Goal: Task Accomplishment & Management: Complete application form

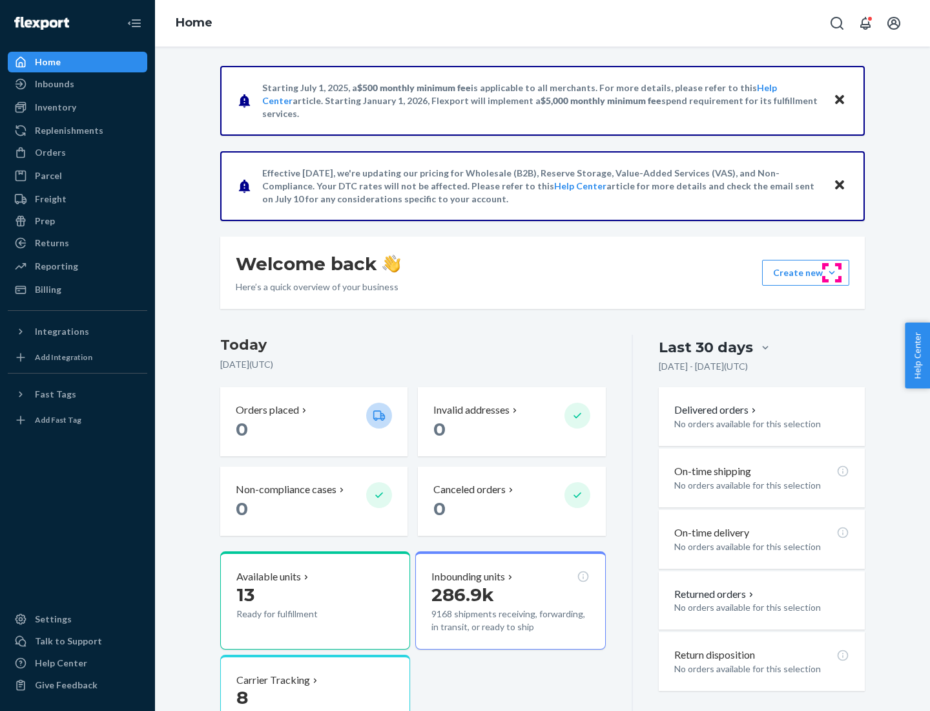
click at [832, 273] on button "Create new Create new inbound Create new order Create new product" at bounding box center [805, 273] width 87 height 26
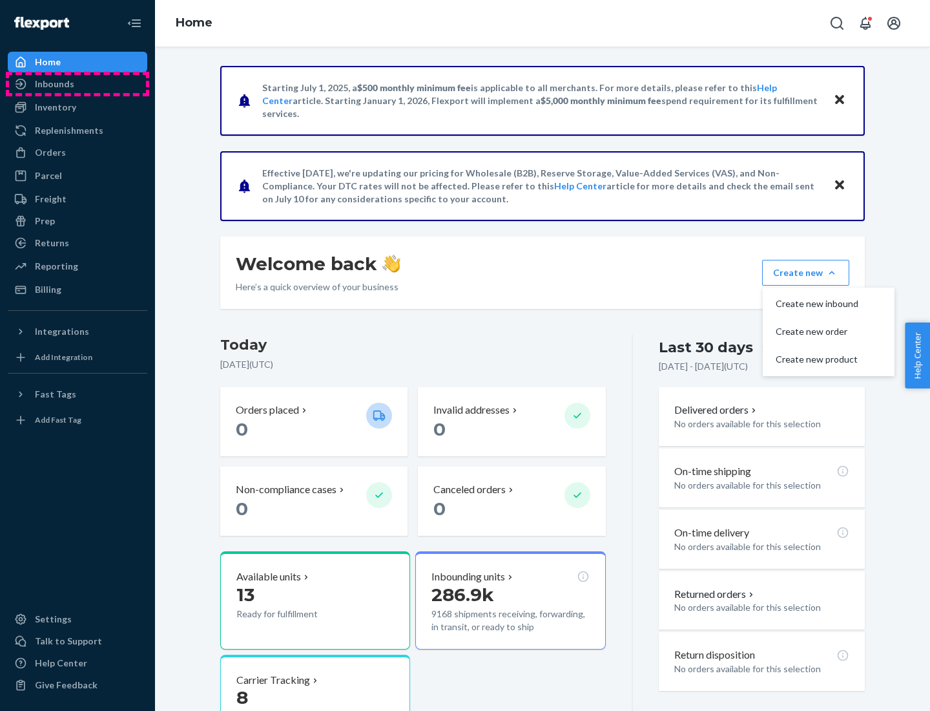
click at [78, 84] on div "Inbounds" at bounding box center [77, 84] width 137 height 18
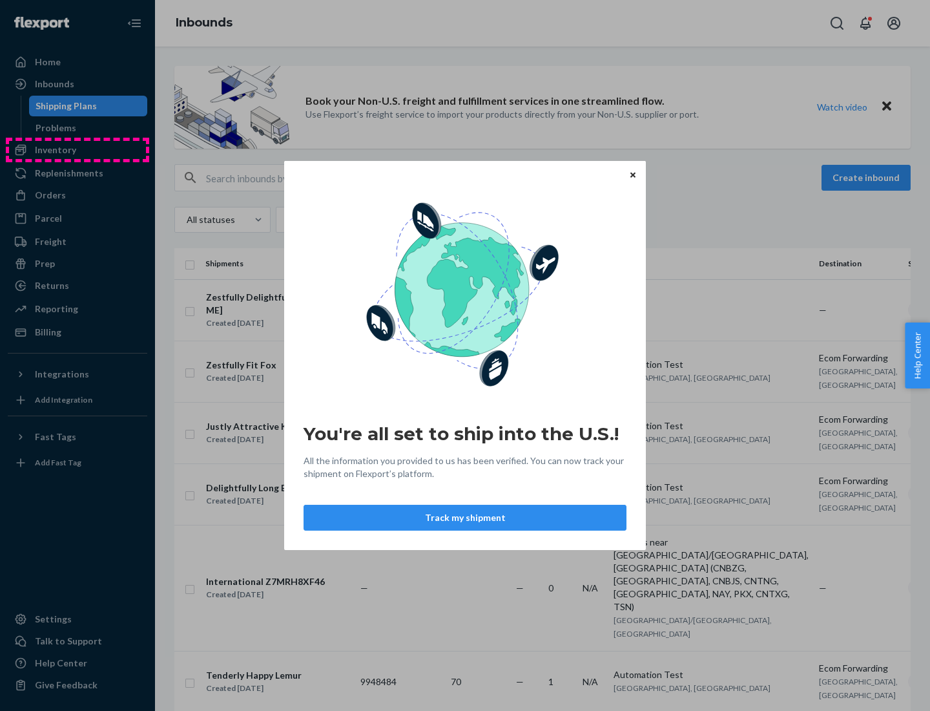
click at [78, 150] on div "You're all set to ship into the U.S.! All the information you provided to us ha…" at bounding box center [465, 355] width 930 height 711
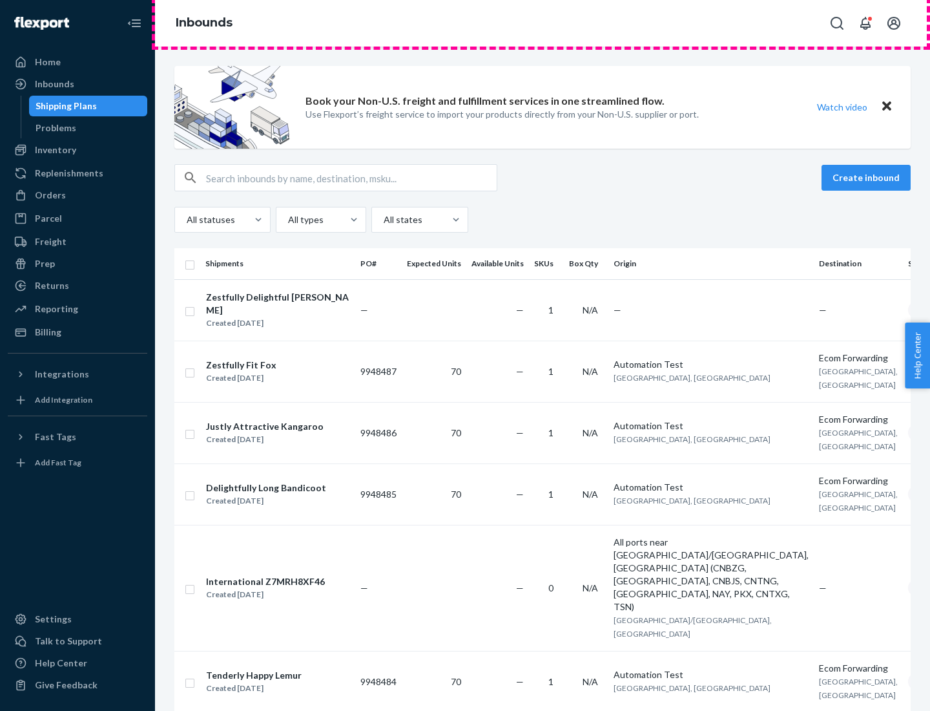
click at [543, 23] on div "Inbounds" at bounding box center [542, 23] width 775 height 47
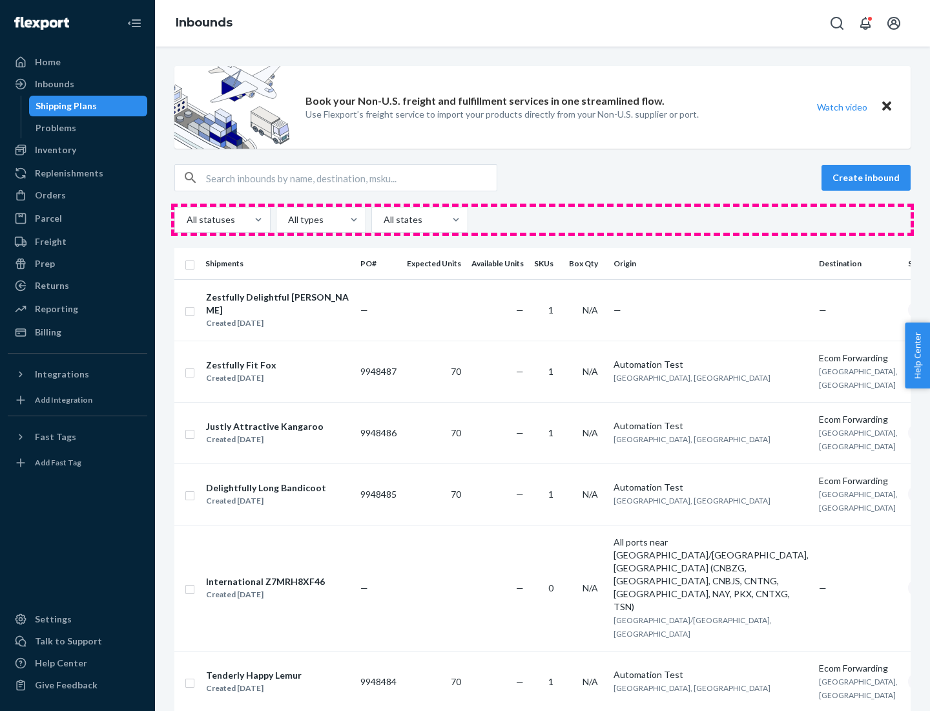
click at [543, 220] on div "All statuses All types All states" at bounding box center [542, 220] width 736 height 26
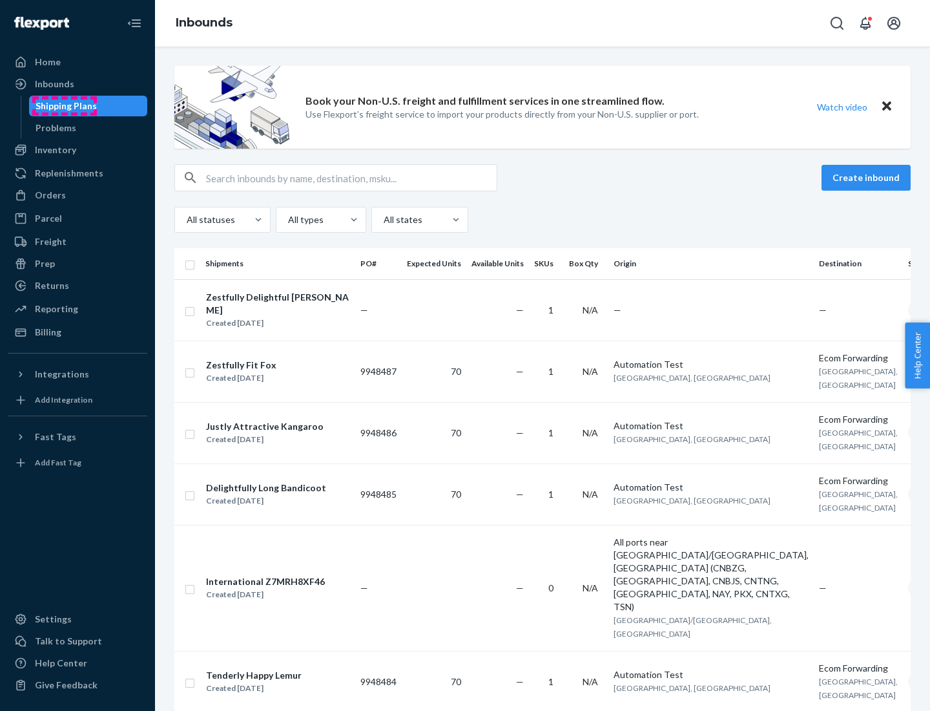
click at [64, 106] on div "Shipping Plans" at bounding box center [66, 105] width 61 height 13
click at [868, 178] on button "Create inbound" at bounding box center [866, 178] width 89 height 26
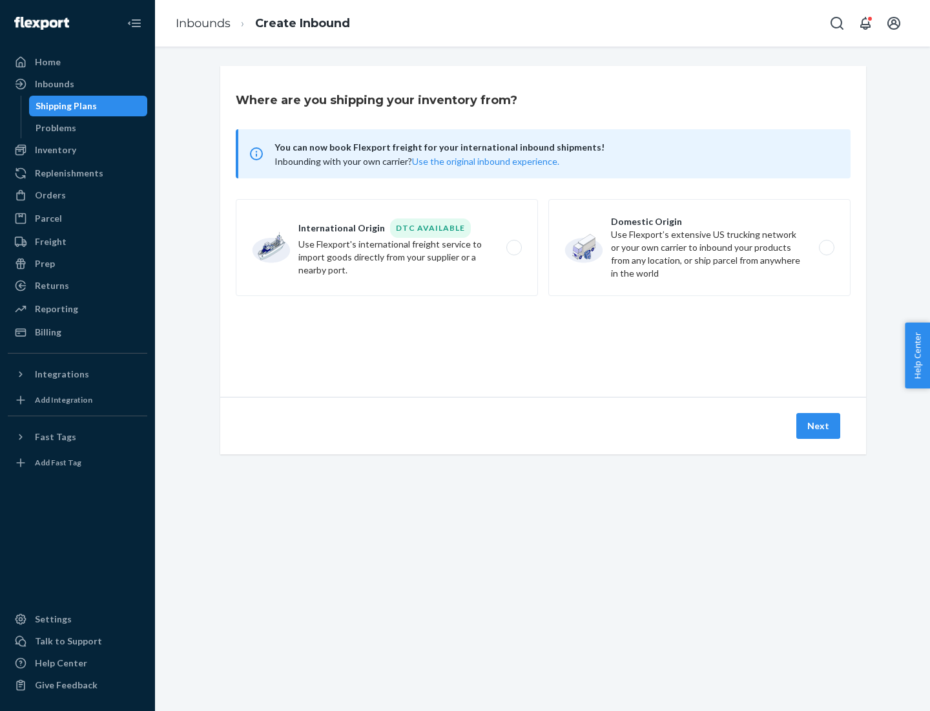
click at [387, 247] on label "International Origin DTC Available Use Flexport's international freight service…" at bounding box center [387, 247] width 302 height 97
click at [514, 247] on input "International Origin DTC Available Use Flexport's international freight service…" at bounding box center [518, 248] width 8 height 8
radio input "true"
click at [543, 338] on icon at bounding box center [543, 338] width 43 height 43
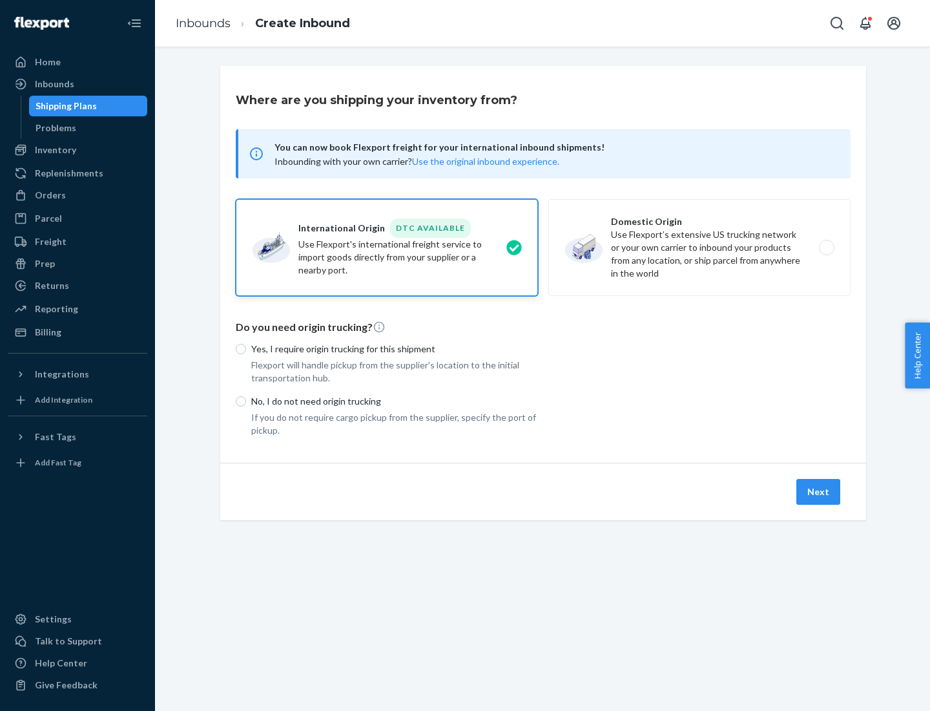
click at [395, 348] on p "Yes, I require origin trucking for this shipment" at bounding box center [394, 348] width 287 height 13
click at [246, 348] on input "Yes, I require origin trucking for this shipment" at bounding box center [241, 349] width 10 height 10
radio input "true"
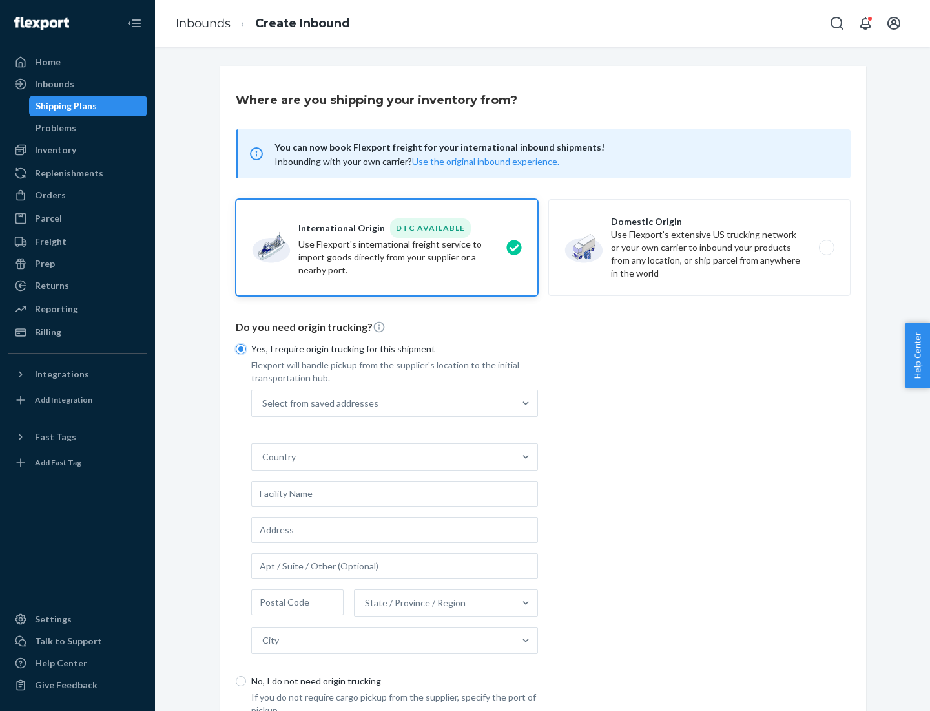
scroll to position [25, 0]
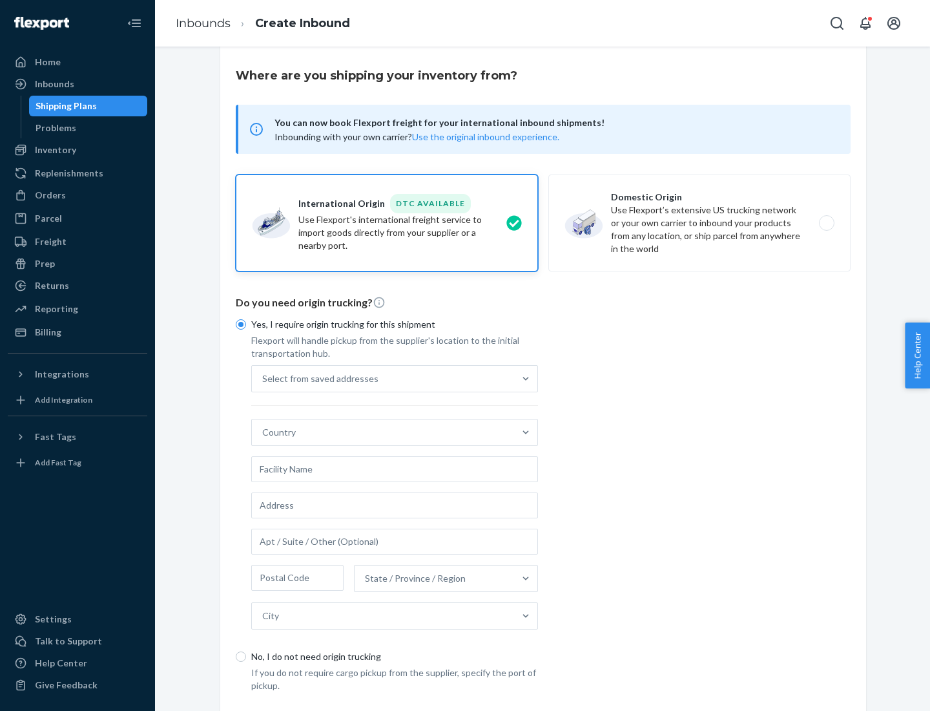
click at [383, 378] on div "Select from saved addresses" at bounding box center [383, 379] width 262 height 26
click at [264, 378] on input "Select from saved addresses" at bounding box center [262, 378] width 1 height 13
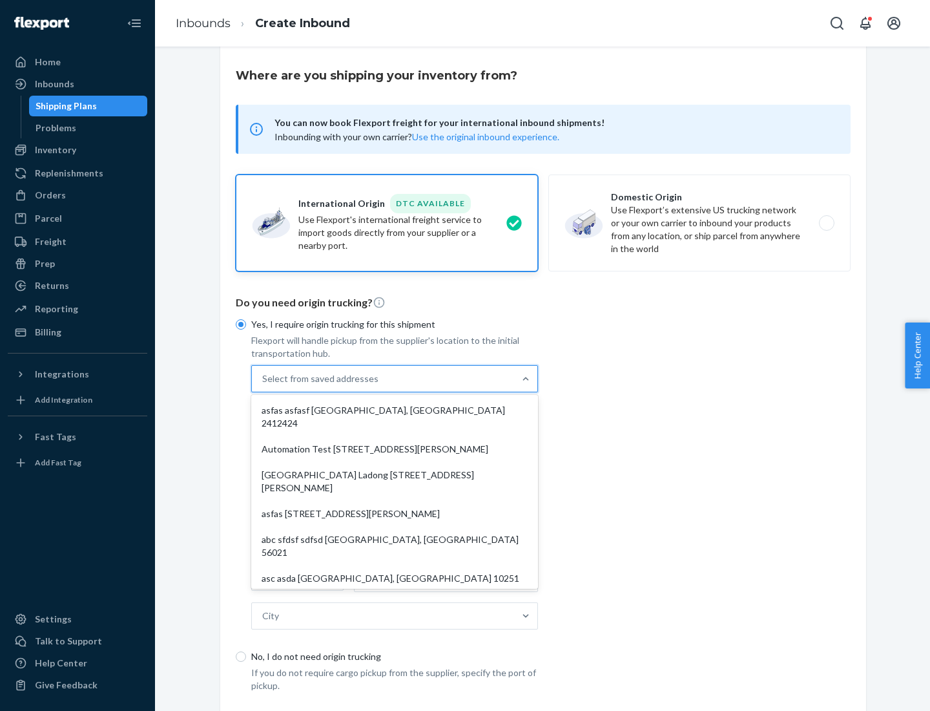
scroll to position [56, 0]
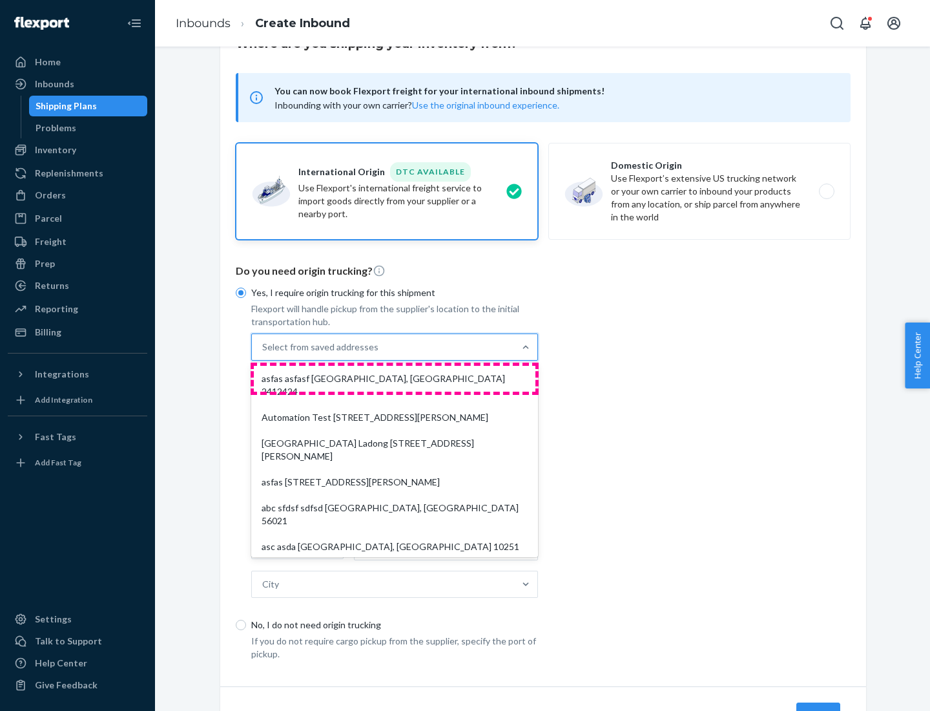
click at [395, 378] on div "asfas asfasf [GEOGRAPHIC_DATA], [GEOGRAPHIC_DATA] 2412424" at bounding box center [395, 385] width 282 height 39
click at [264, 353] on input "option asfas asfasf [GEOGRAPHIC_DATA], [GEOGRAPHIC_DATA] 2412424 focused, 1 of …" at bounding box center [262, 346] width 1 height 13
type input "asfas"
type input "asfasf"
type input "2412424"
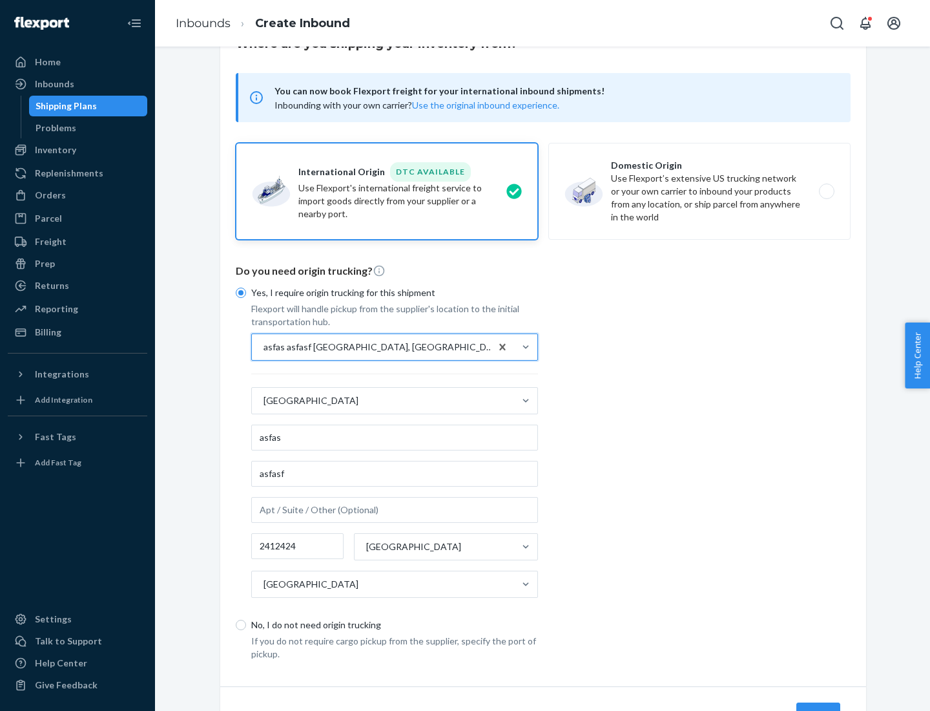
scroll to position [120, 0]
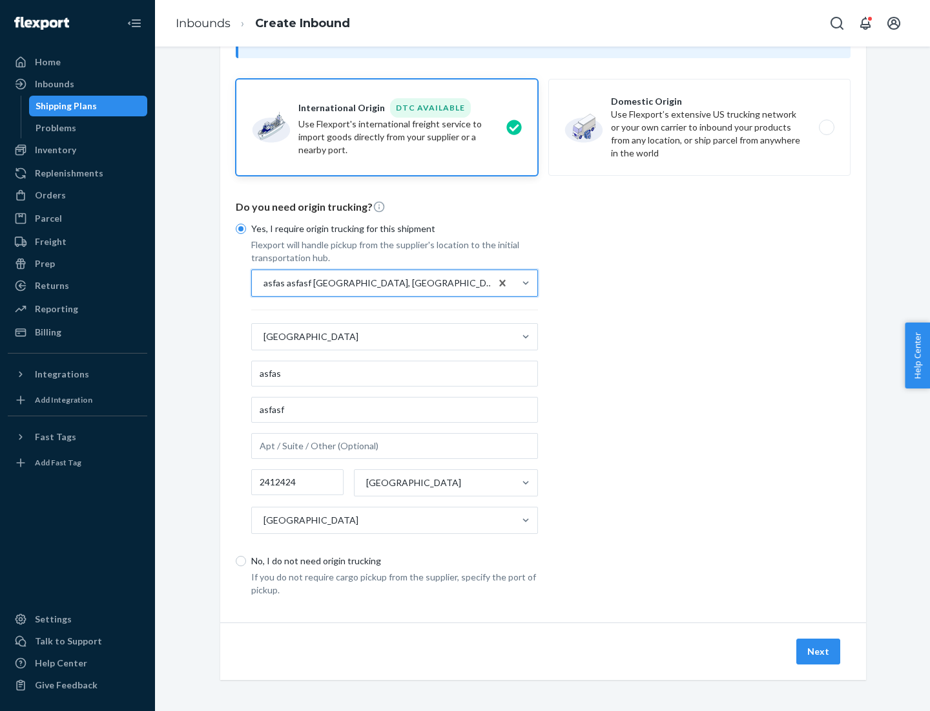
click at [819, 651] on button "Next" at bounding box center [819, 651] width 44 height 26
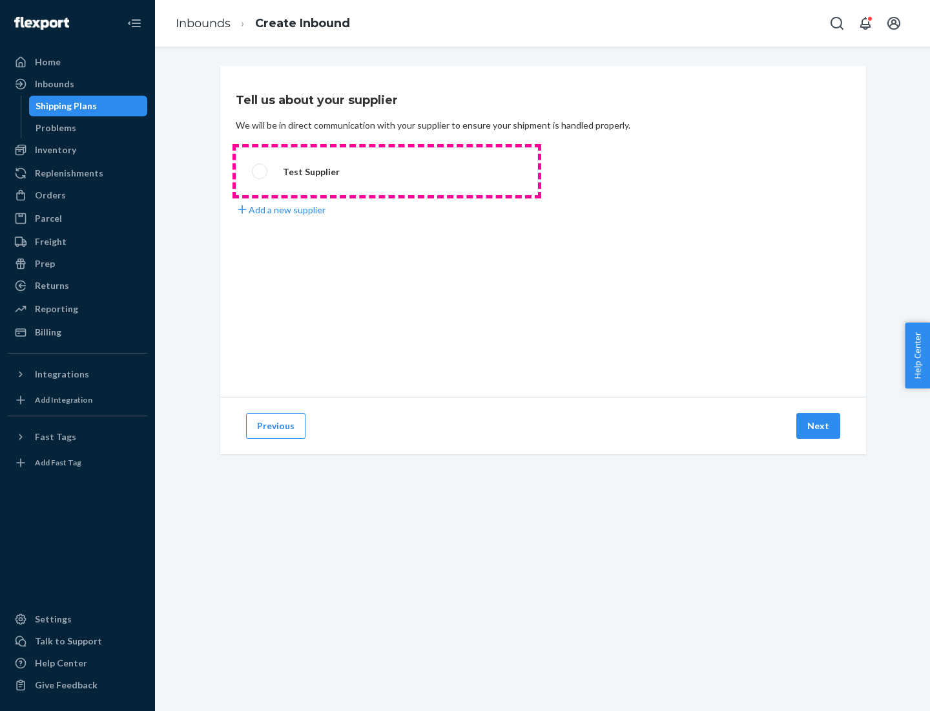
click at [387, 171] on label "Test Supplier" at bounding box center [387, 171] width 302 height 48
click at [260, 171] on input "Test Supplier" at bounding box center [256, 171] width 8 height 8
radio input "true"
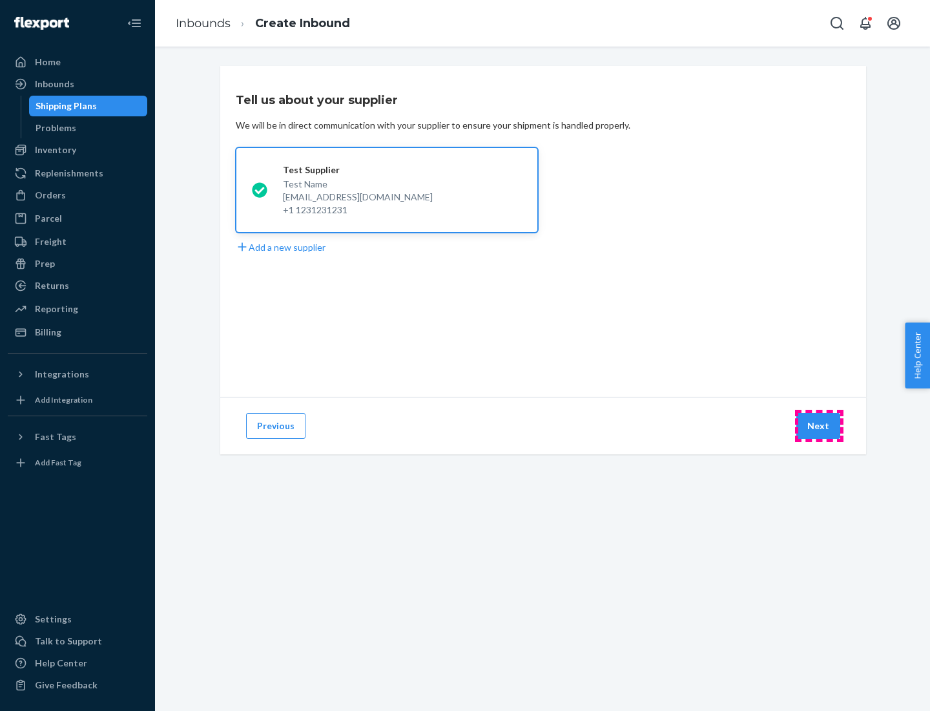
click at [819, 426] on button "Next" at bounding box center [819, 426] width 44 height 26
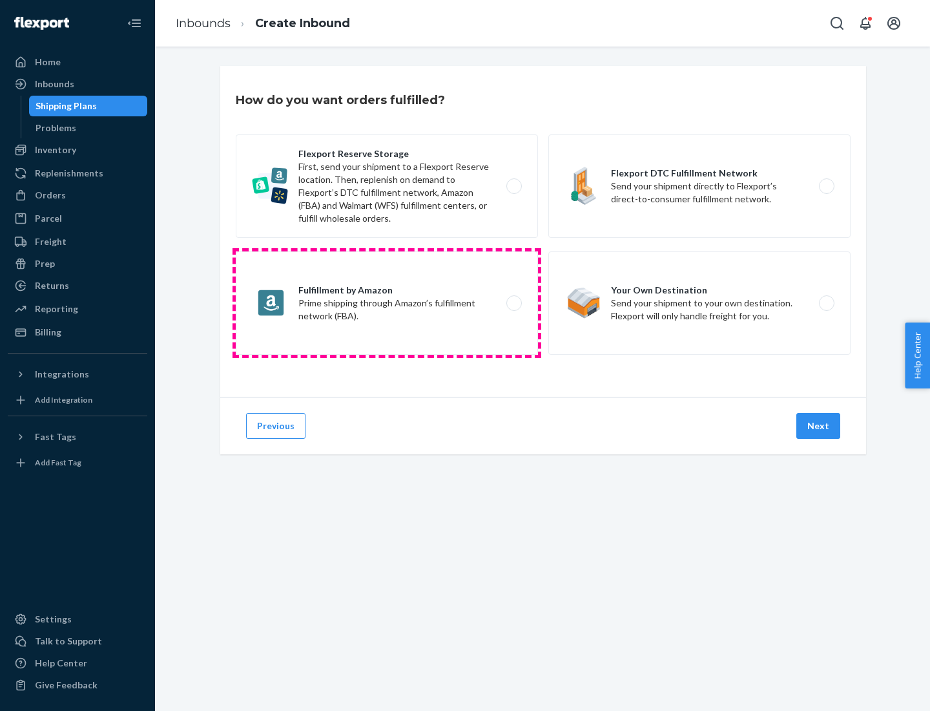
click at [387, 303] on label "Fulfillment by Amazon Prime shipping through Amazon’s fulfillment network (FBA)." at bounding box center [387, 302] width 302 height 103
click at [514, 303] on input "Fulfillment by Amazon Prime shipping through Amazon’s fulfillment network (FBA)." at bounding box center [518, 303] width 8 height 8
radio input "true"
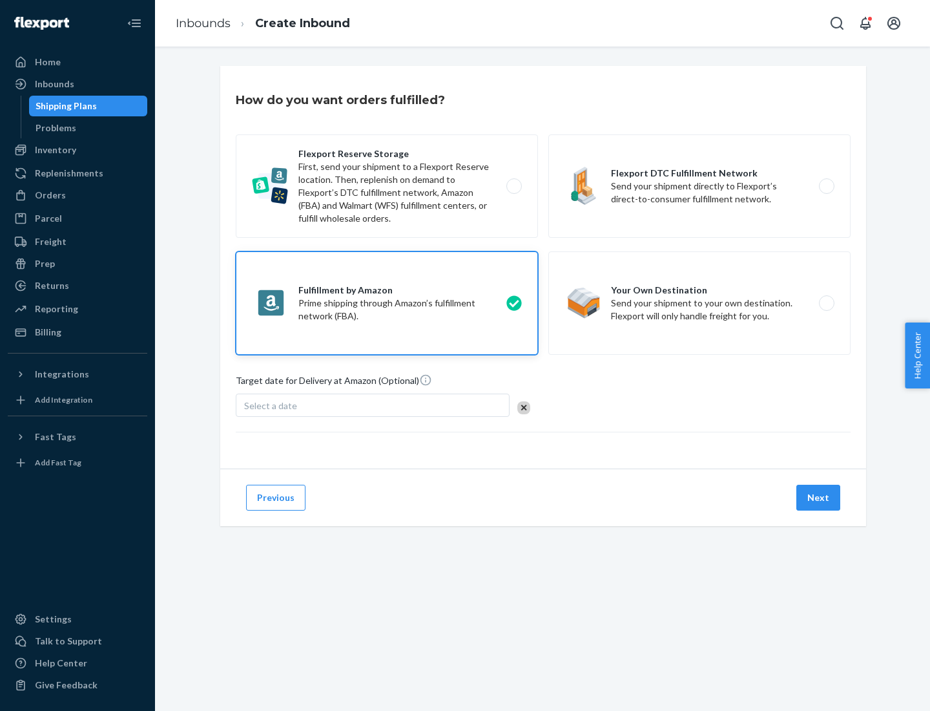
click at [819, 497] on button "Next" at bounding box center [819, 498] width 44 height 26
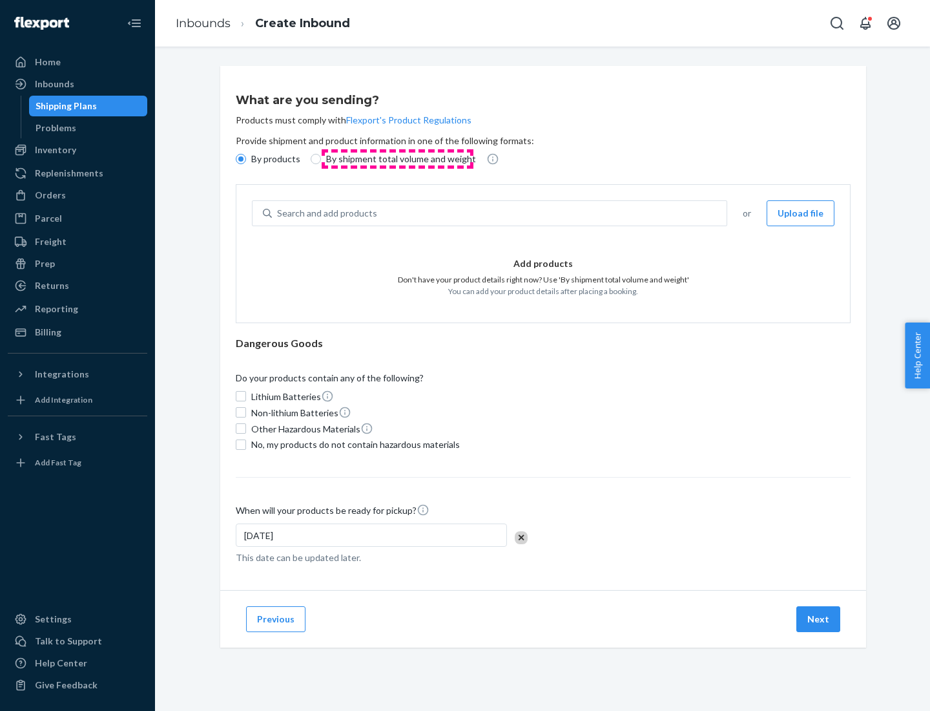
click at [397, 159] on p "By shipment total volume and weight" at bounding box center [401, 158] width 150 height 13
click at [321, 159] on input "By shipment total volume and weight" at bounding box center [316, 159] width 10 height 10
radio input "true"
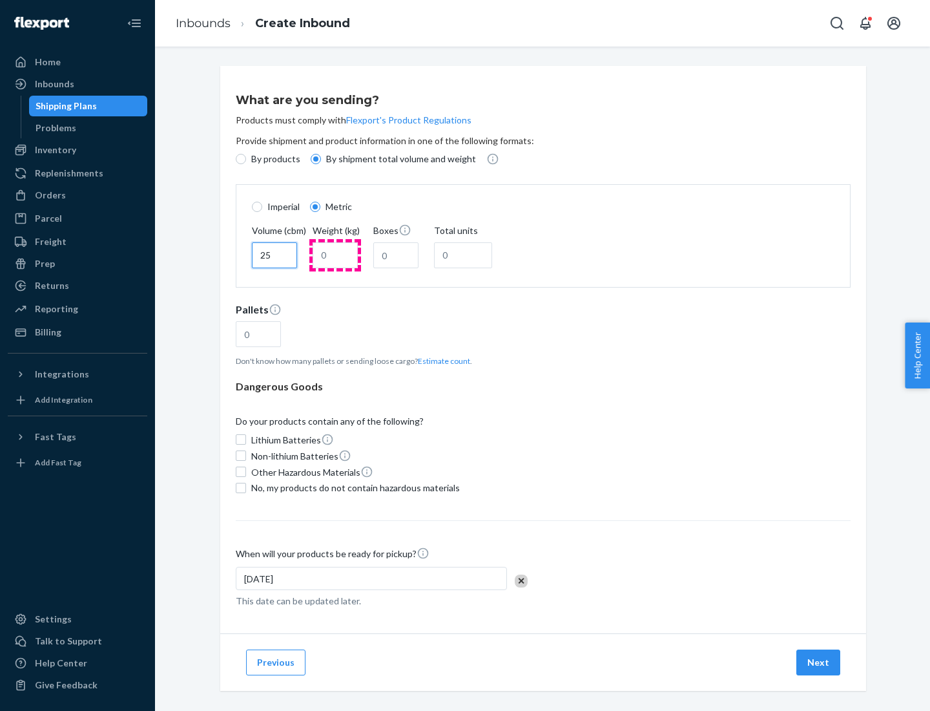
type input "25"
type input "100"
type input "50"
type input "500"
click at [441, 360] on button "Estimate count" at bounding box center [444, 360] width 52 height 11
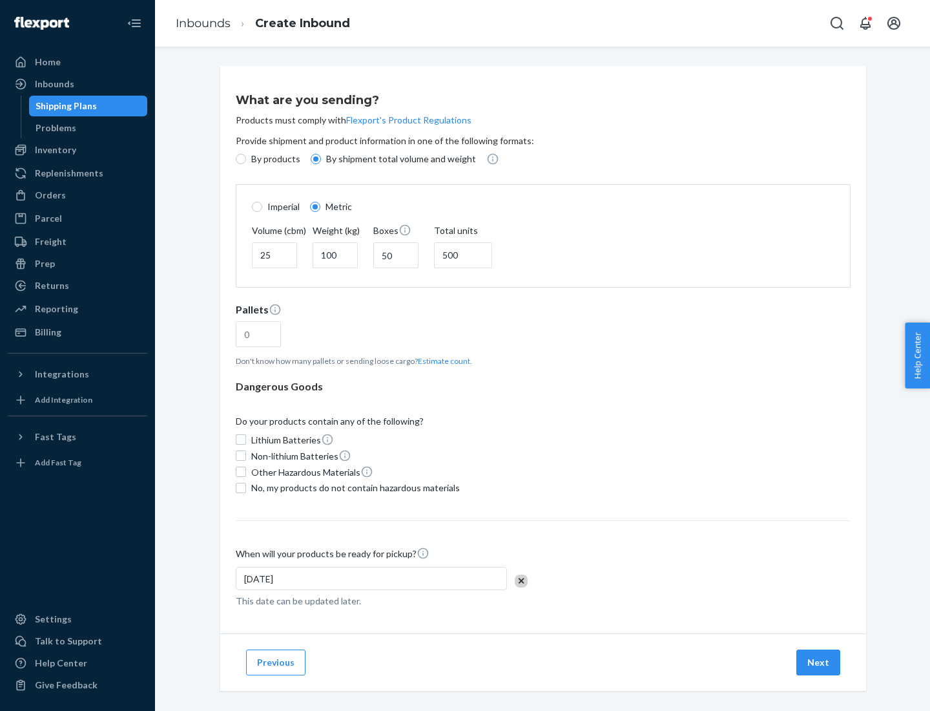
type input "16"
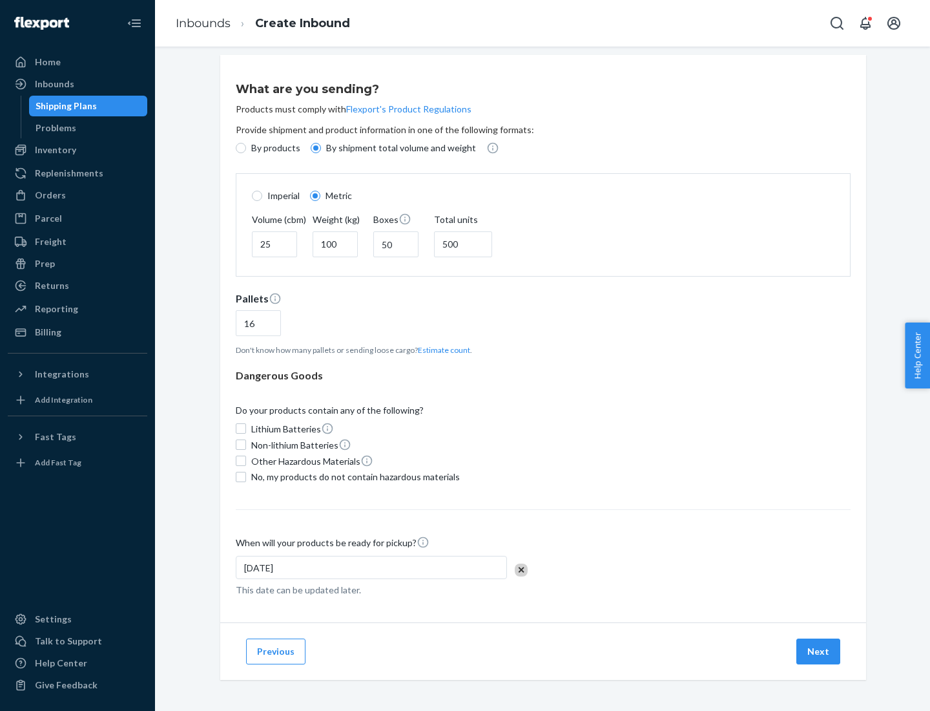
click at [353, 476] on span "No, my products do not contain hazardous materials" at bounding box center [355, 476] width 209 height 13
click at [246, 476] on input "No, my products do not contain hazardous materials" at bounding box center [241, 477] width 10 height 10
checkbox input "true"
click at [819, 651] on button "Next" at bounding box center [819, 651] width 44 height 26
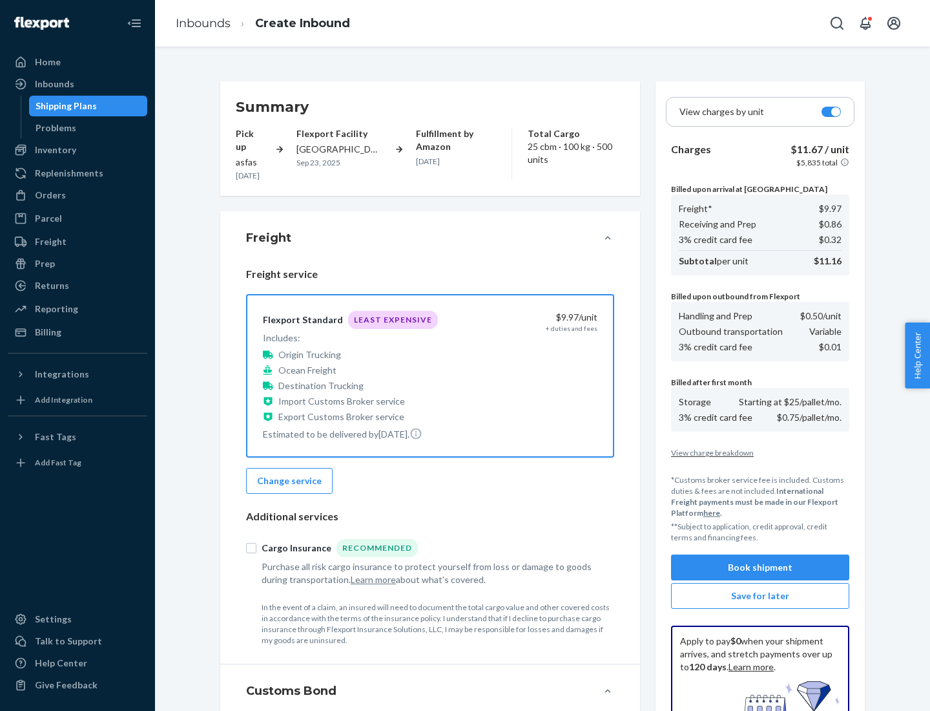
scroll to position [189, 0]
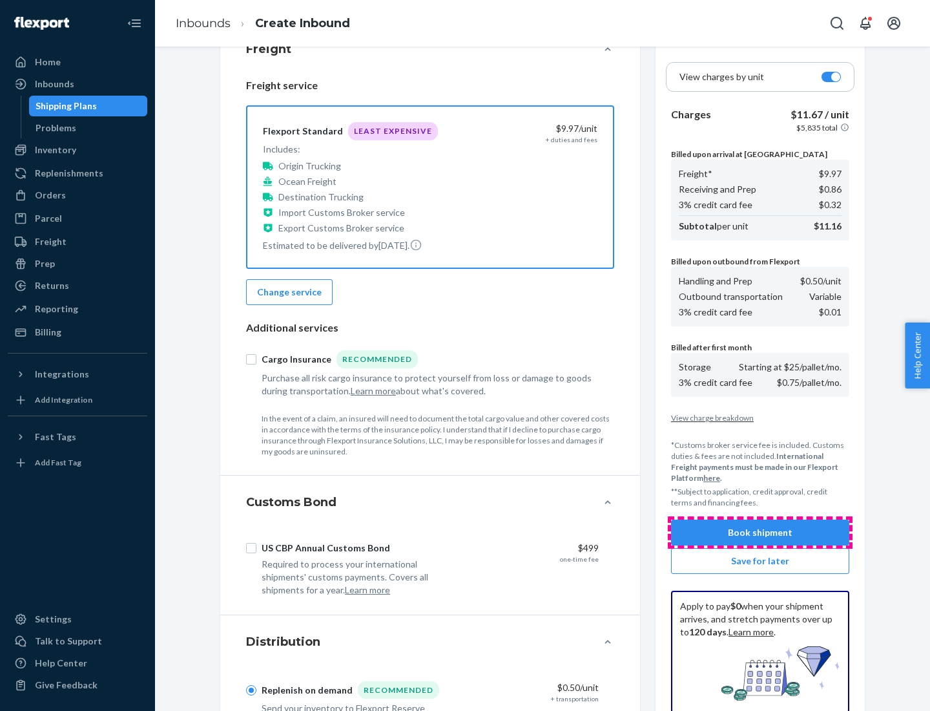
click at [760, 532] on button "Book shipment" at bounding box center [760, 532] width 178 height 26
